Goal: Transaction & Acquisition: Purchase product/service

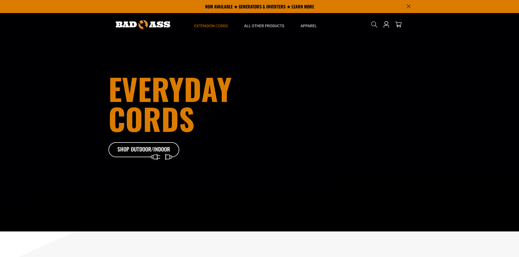
click at [213, 25] on span "Extension Cords" at bounding box center [210, 25] width 33 height 5
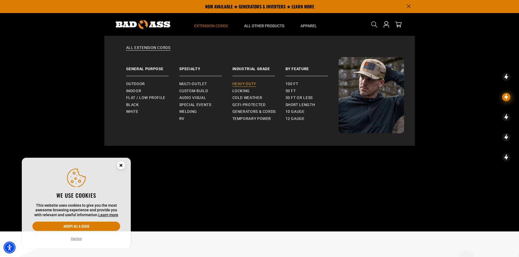
click at [245, 82] on span "Heavy-Duty" at bounding box center [244, 84] width 24 height 5
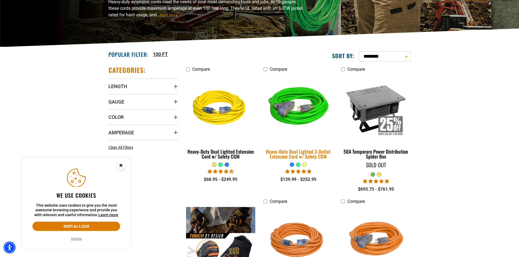
scroll to position [109, 0]
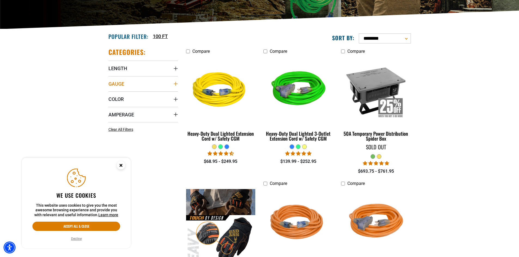
click at [176, 85] on icon "Gauge" at bounding box center [175, 84] width 4 height 4
click at [145, 96] on icon at bounding box center [145, 94] width 4 height 7
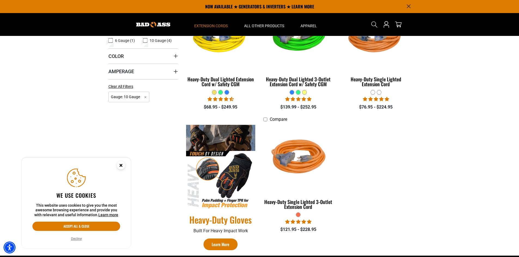
scroll to position [109, 0]
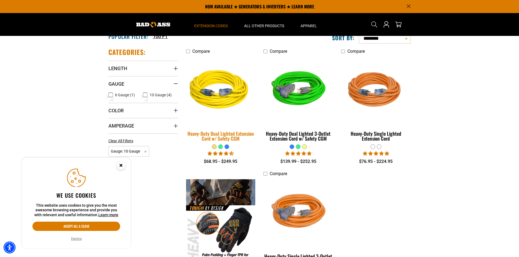
click at [234, 135] on div "Heavy-Duty Dual Lighted Extension Cord w/ Safety CGM" at bounding box center [220, 136] width 69 height 10
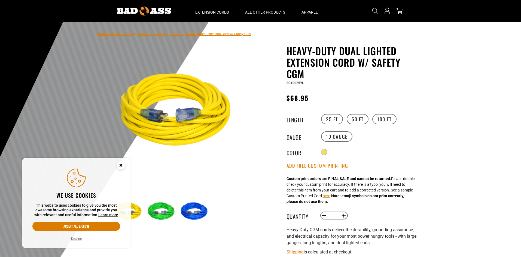
scroll to position [27, 0]
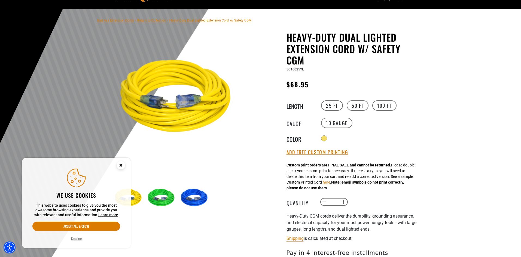
click at [121, 165] on icon "Cookie Consent" at bounding box center [121, 165] width 2 height 2
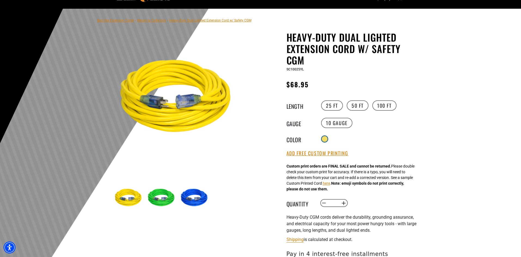
click at [326, 138] on div at bounding box center [324, 138] width 5 height 5
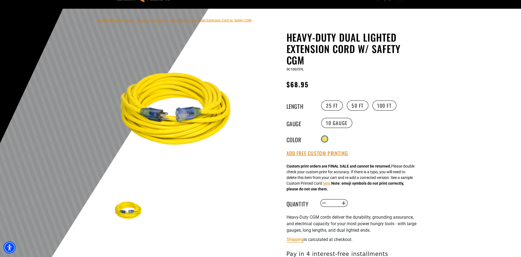
click at [326, 138] on div at bounding box center [324, 138] width 5 height 5
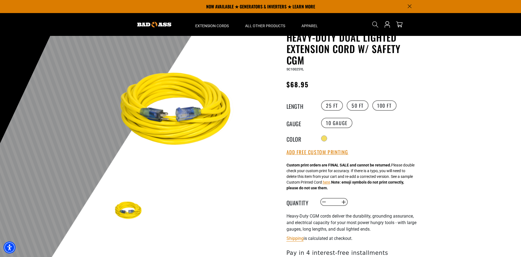
scroll to position [0, 0]
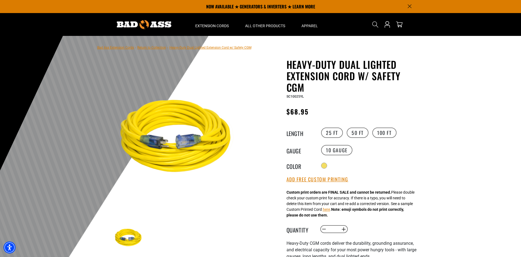
click at [186, 138] on img at bounding box center [178, 138] width 131 height 131
click at [327, 165] on div at bounding box center [324, 166] width 5 height 5
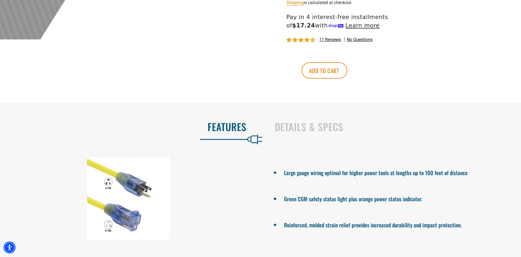
scroll to position [300, 0]
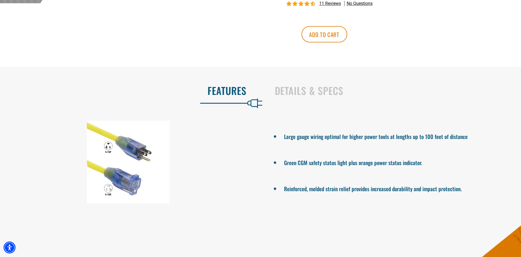
click at [137, 154] on div at bounding box center [128, 162] width 257 height 83
click at [138, 150] on div at bounding box center [128, 162] width 257 height 83
click at [319, 91] on h2 "Details & Specs" at bounding box center [392, 90] width 235 height 11
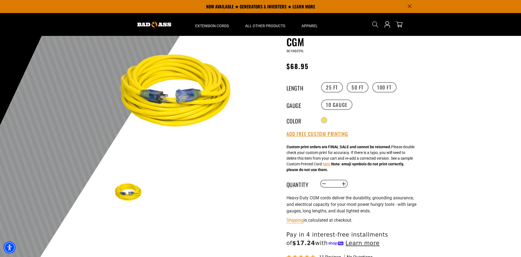
scroll to position [27, 0]
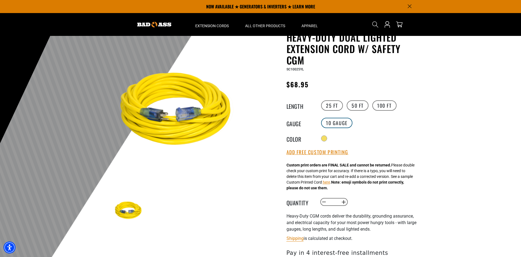
click at [337, 122] on label "10 Gauge" at bounding box center [336, 123] width 31 height 10
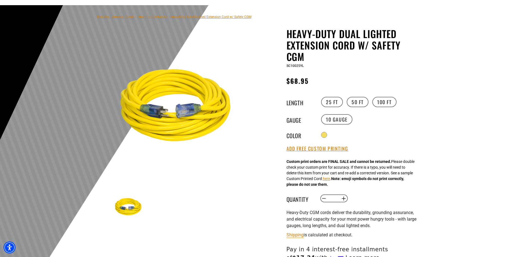
scroll to position [109, 0]
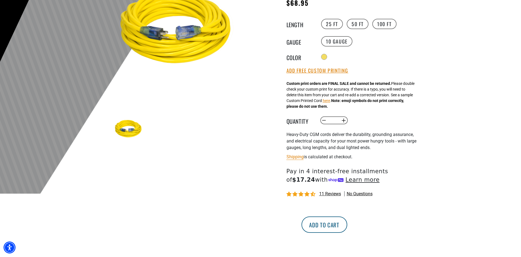
click at [347, 225] on button "Add to cart" at bounding box center [324, 225] width 46 height 16
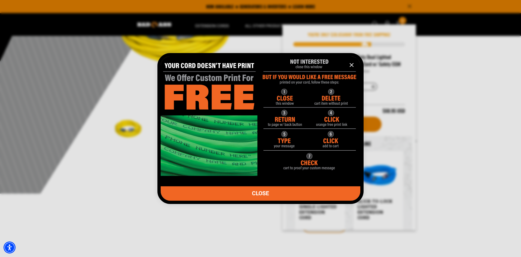
click at [352, 65] on icon "information" at bounding box center [351, 64] width 3 height 3
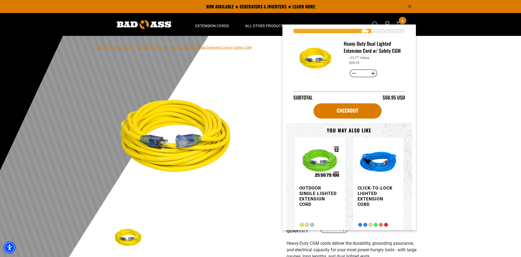
scroll to position [0, 0]
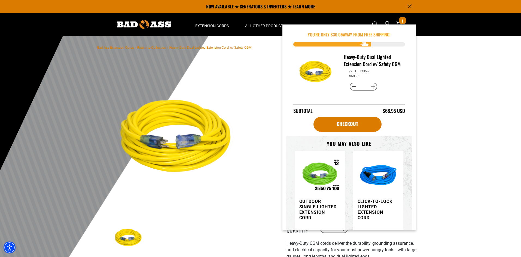
click at [445, 87] on div at bounding box center [260, 169] width 521 height 267
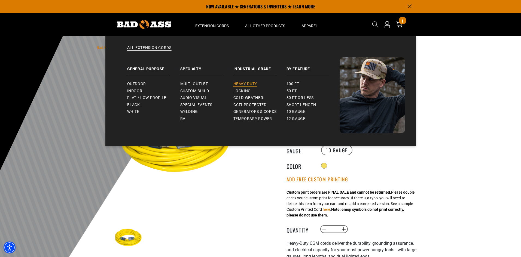
click at [249, 82] on span "Heavy-Duty" at bounding box center [245, 84] width 24 height 5
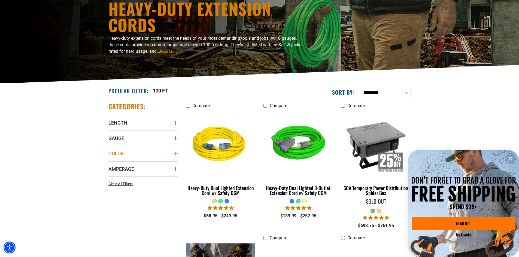
click at [177, 153] on icon "Color" at bounding box center [175, 154] width 4 height 4
click at [147, 164] on icon at bounding box center [145, 164] width 4 height 7
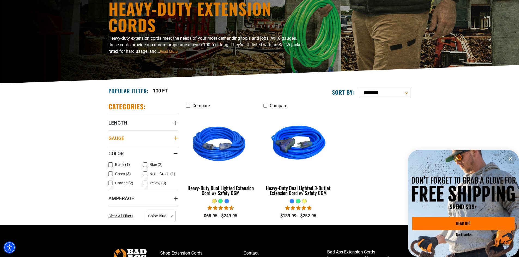
click at [175, 139] on icon "Gauge" at bounding box center [175, 138] width 4 height 4
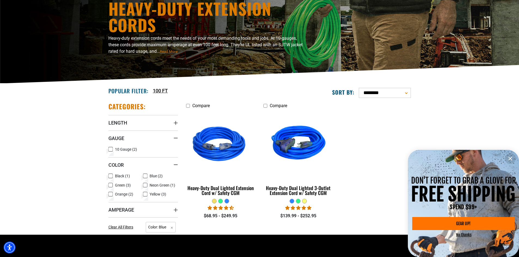
click at [109, 151] on icon at bounding box center [110, 149] width 4 height 7
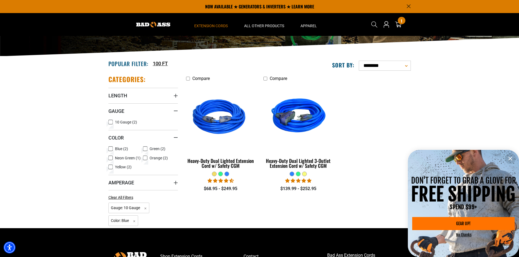
scroll to position [54, 0]
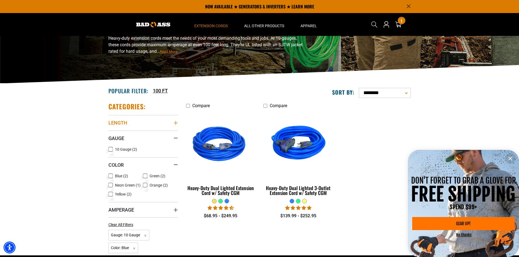
click at [175, 124] on icon "Length" at bounding box center [175, 123] width 4 height 4
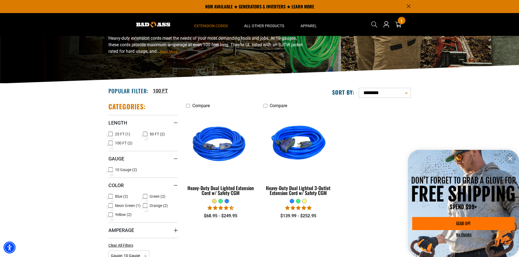
click at [112, 133] on icon at bounding box center [110, 134] width 4 height 7
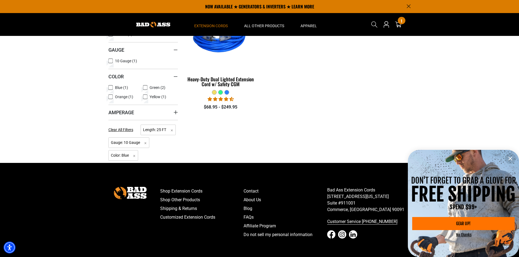
scroll to position [82, 0]
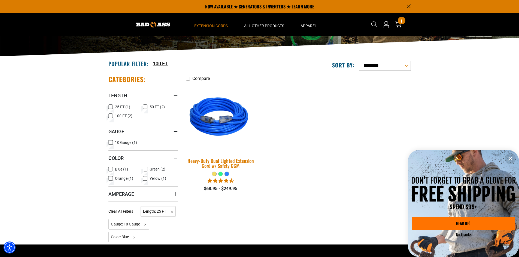
click at [222, 133] on img at bounding box center [220, 118] width 76 height 70
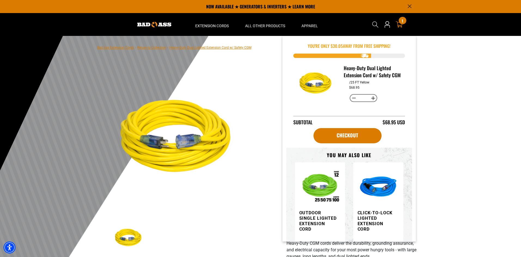
click at [402, 22] on span "1" at bounding box center [402, 21] width 1 height 4
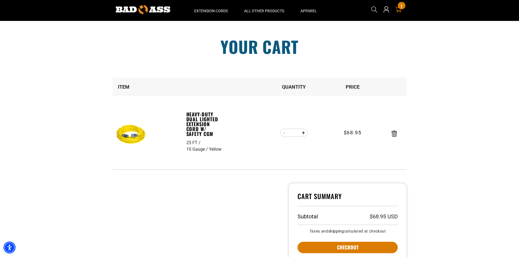
scroll to position [54, 0]
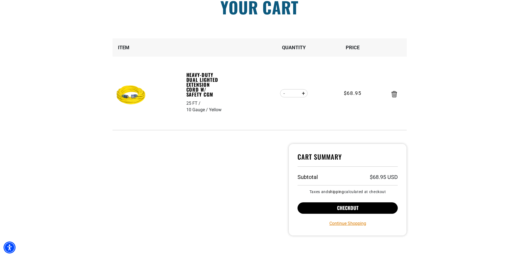
click at [342, 203] on button "Checkout" at bounding box center [347, 208] width 100 height 11
